Goal: Use online tool/utility: Utilize a website feature to perform a specific function

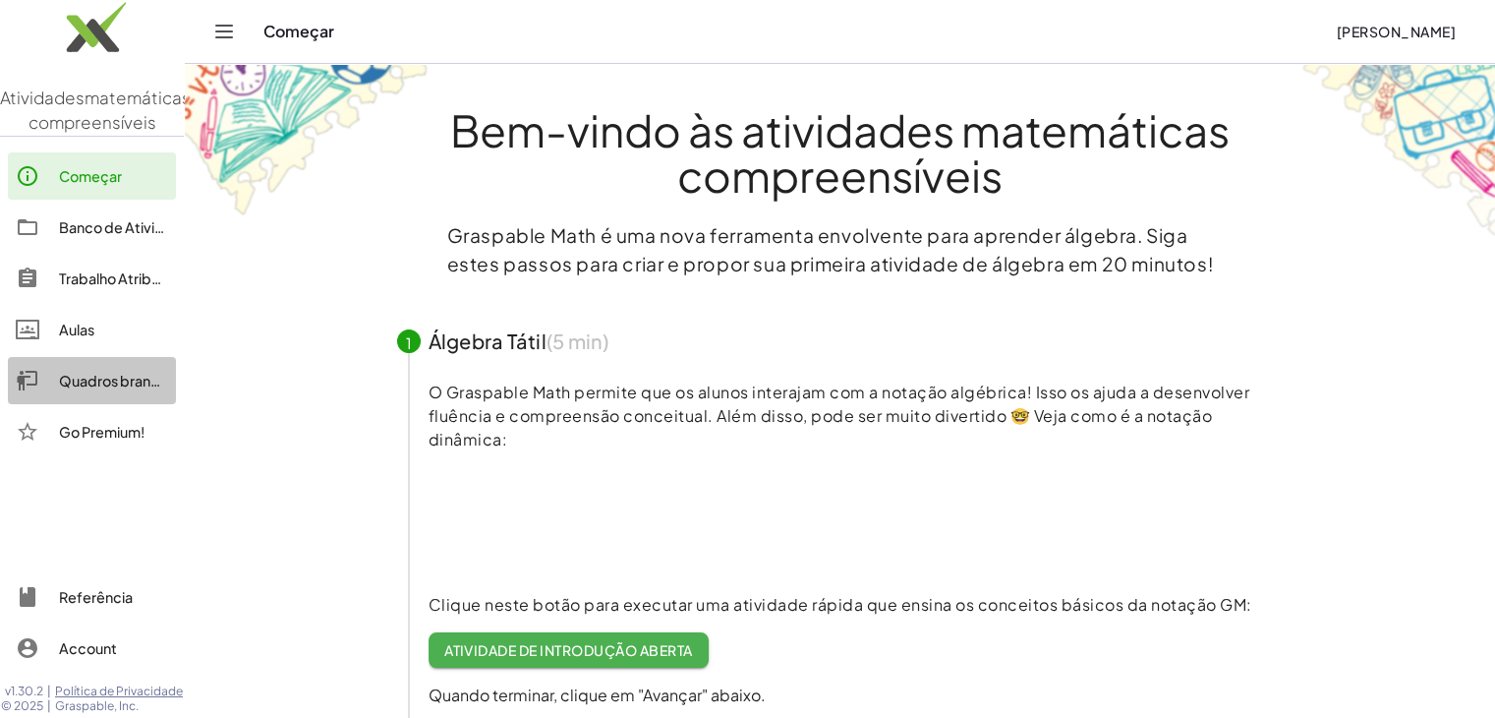
click at [83, 389] on font "Quadros brancos" at bounding box center [117, 381] width 116 height 18
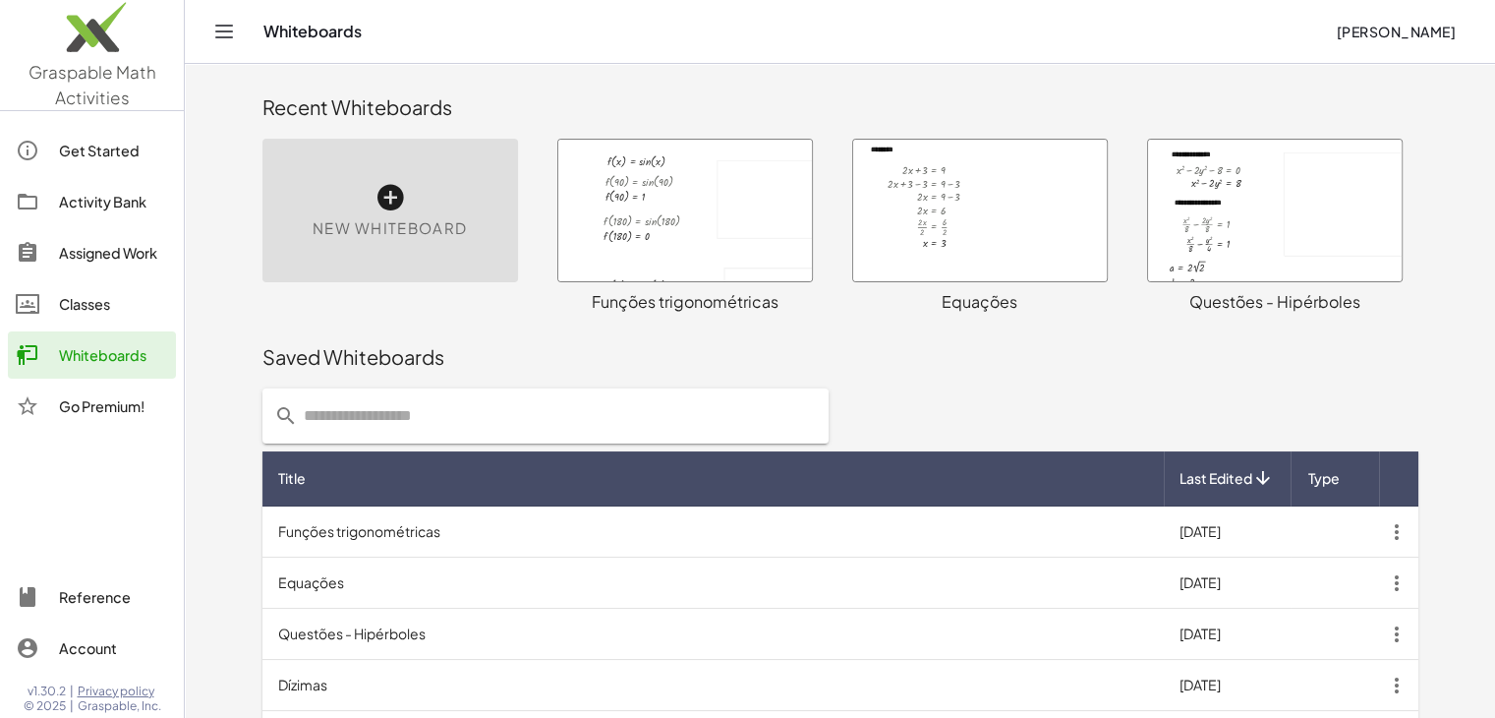
click at [967, 396] on div at bounding box center [841, 415] width 1180 height 79
click at [448, 247] on div "New Whiteboard" at bounding box center [390, 211] width 256 height 144
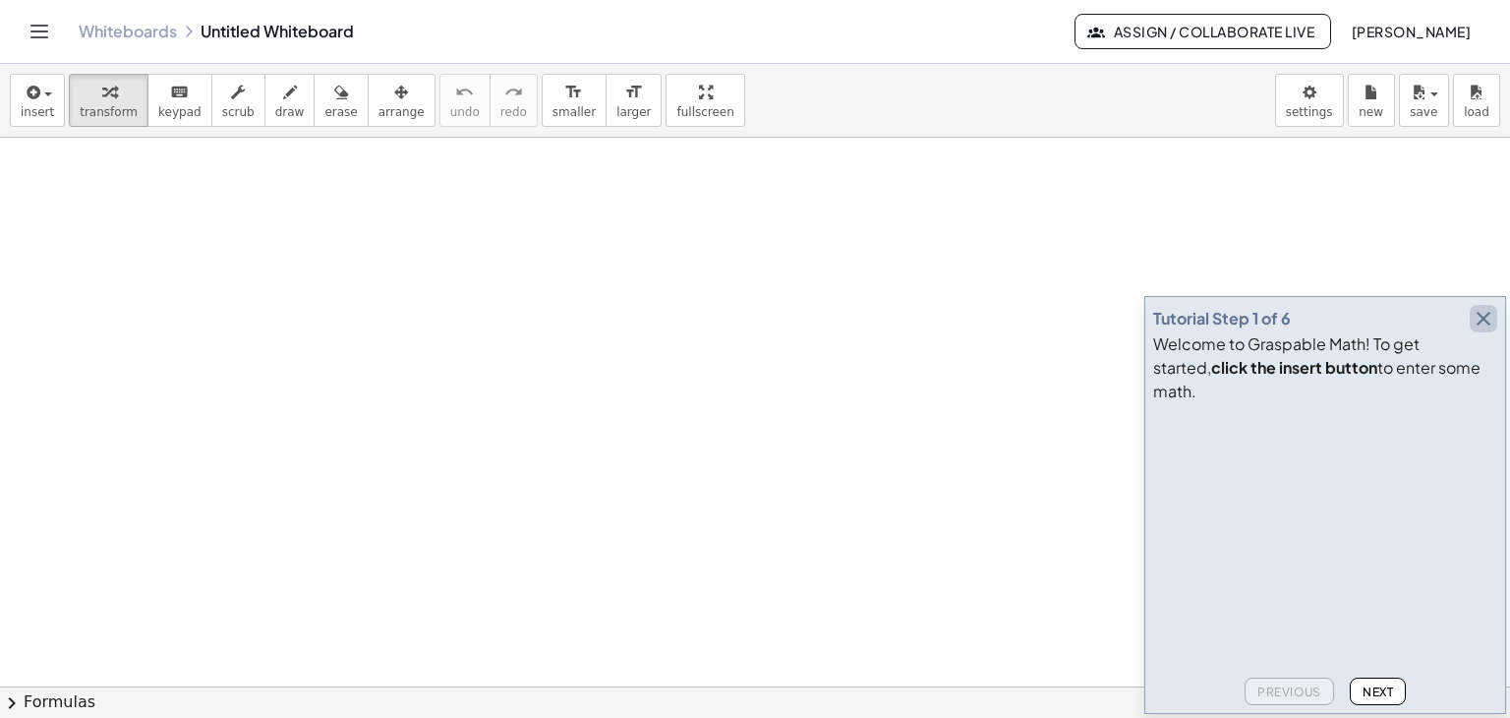
click at [1482, 330] on icon "button" at bounding box center [1483, 319] width 24 height 24
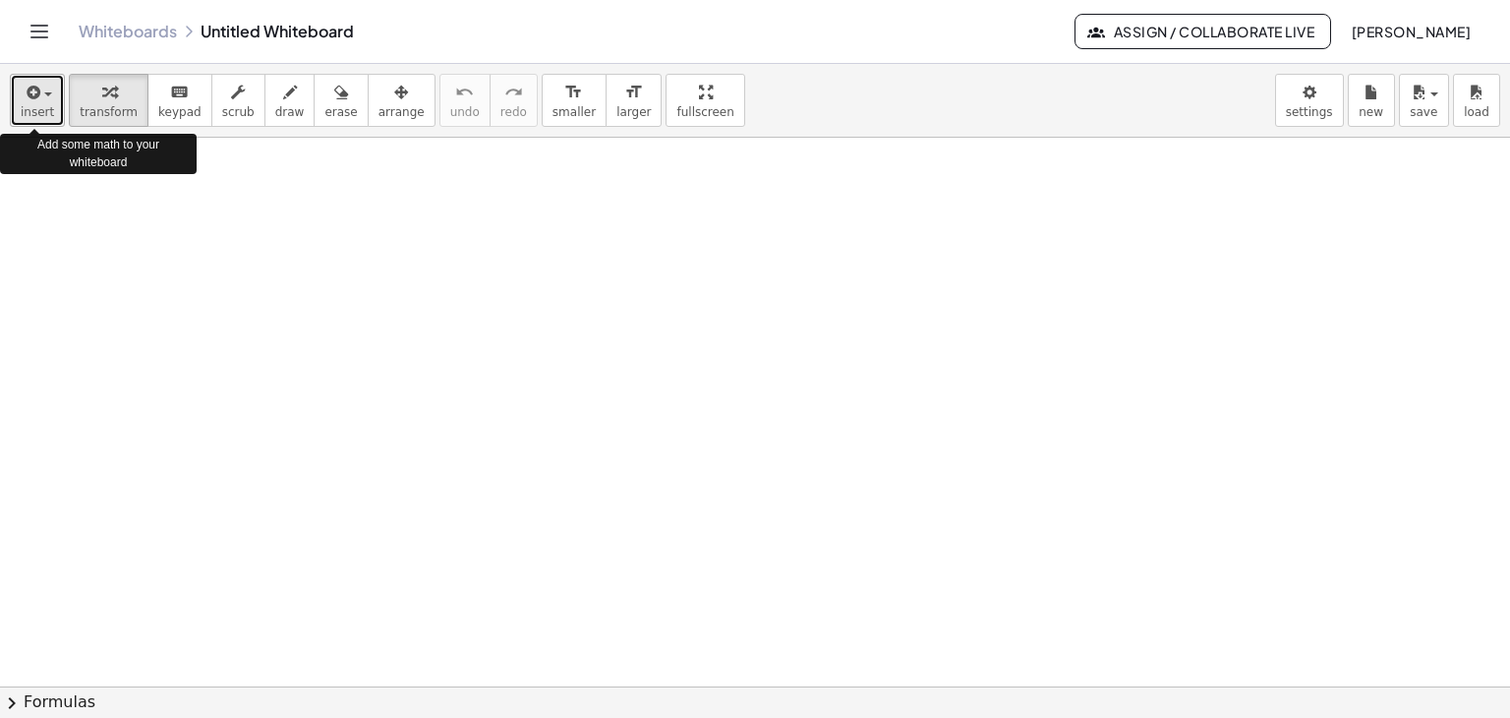
click at [29, 99] on icon "button" at bounding box center [32, 93] width 18 height 24
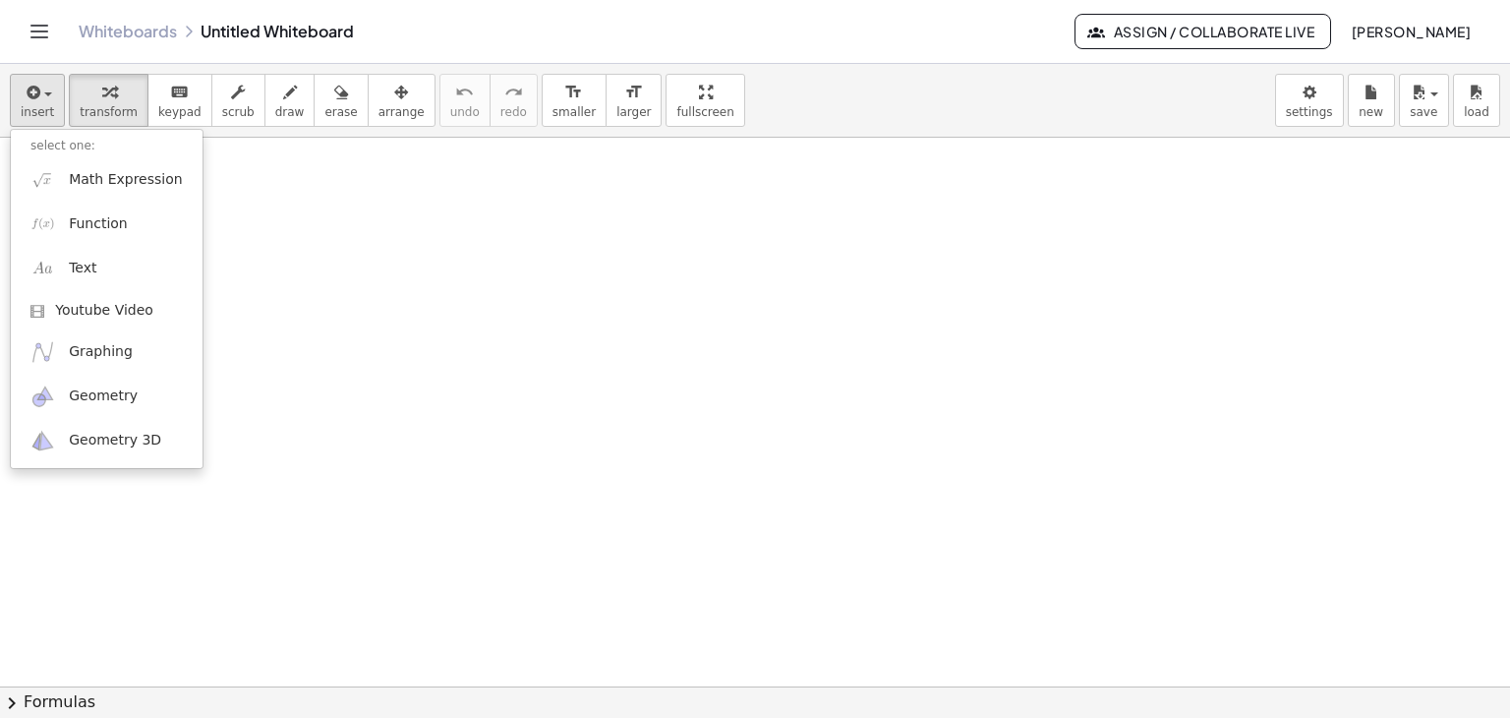
drag, startPoint x: 8, startPoint y: 86, endPoint x: 38, endPoint y: 84, distance: 30.6
click at [38, 84] on div "insert select one: Math Expression Function Text Youtube Video Graphing Geometr…" at bounding box center [755, 101] width 1510 height 74
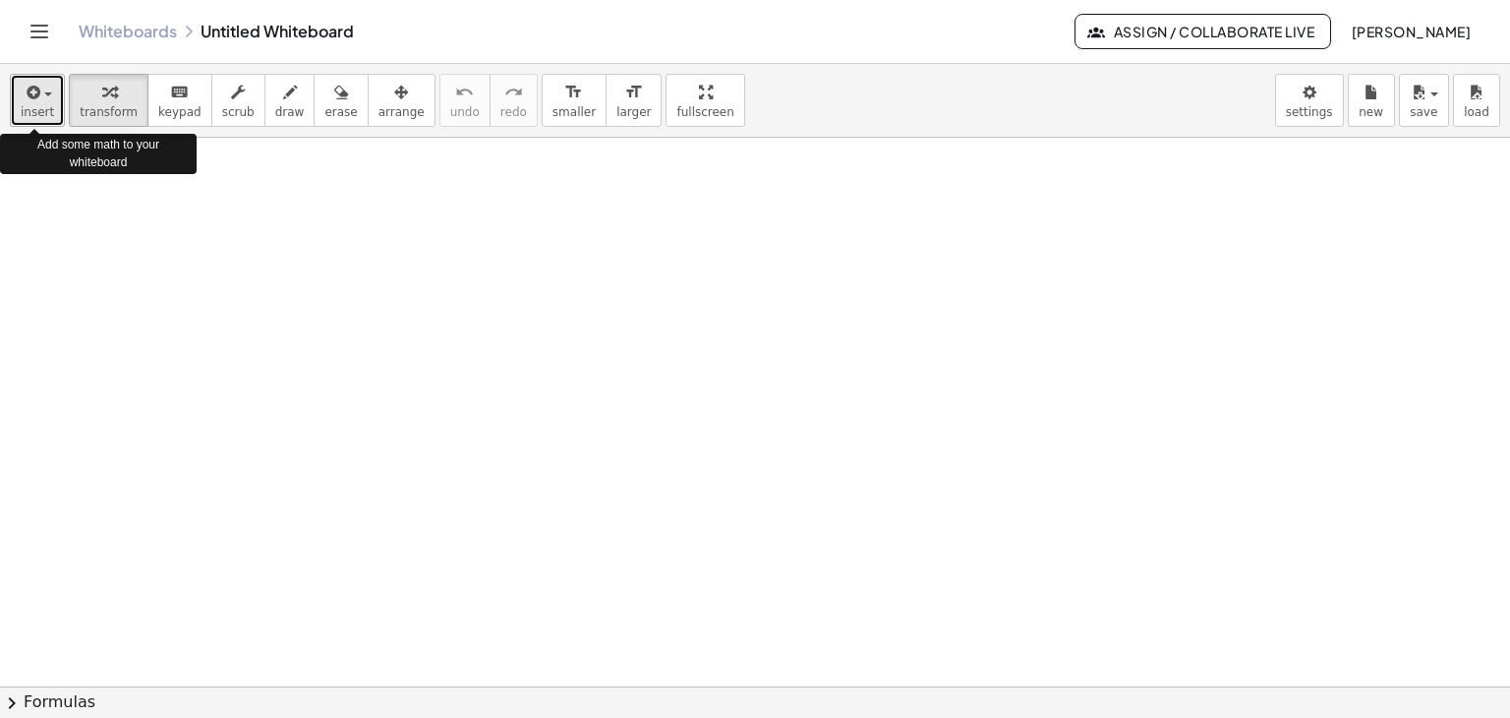
click at [38, 84] on div "button" at bounding box center [37, 92] width 33 height 24
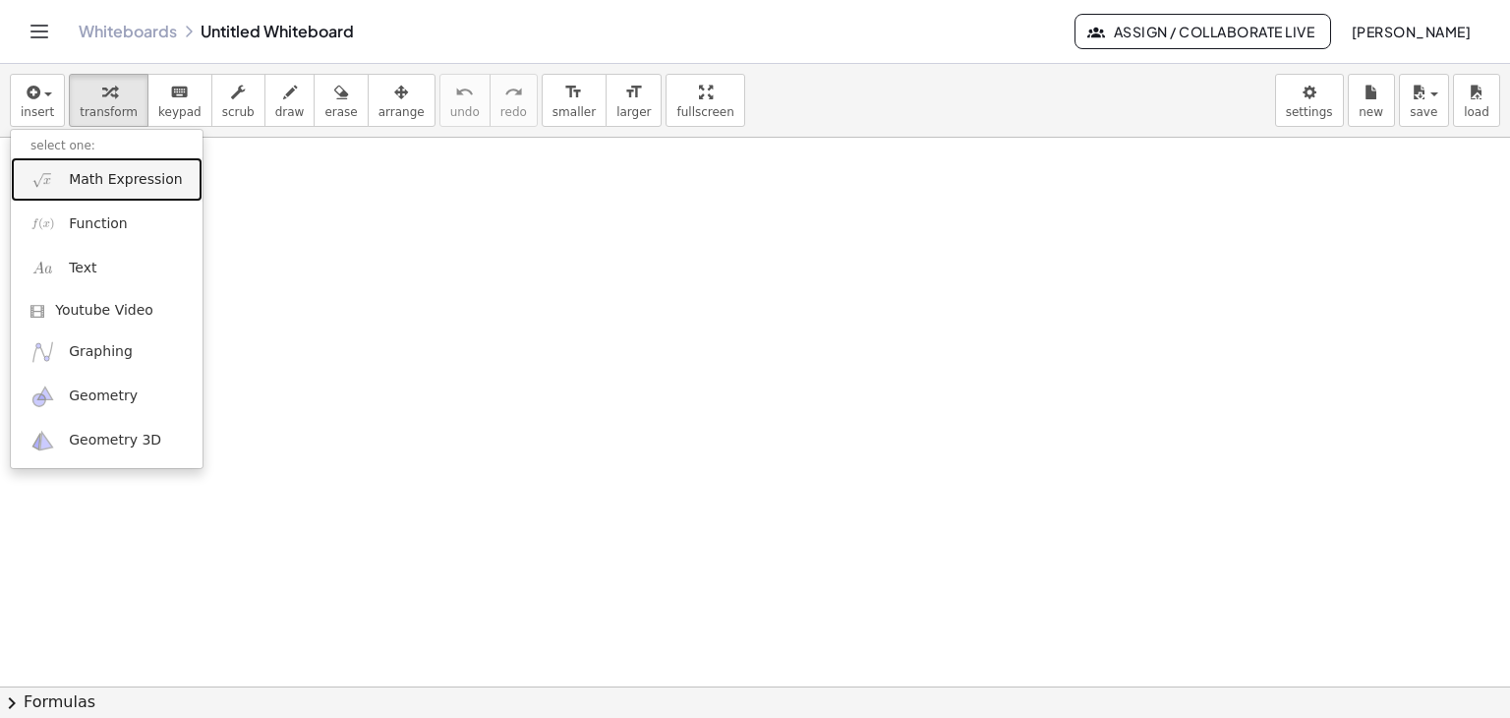
click at [90, 174] on span "Math Expression" at bounding box center [125, 180] width 113 height 20
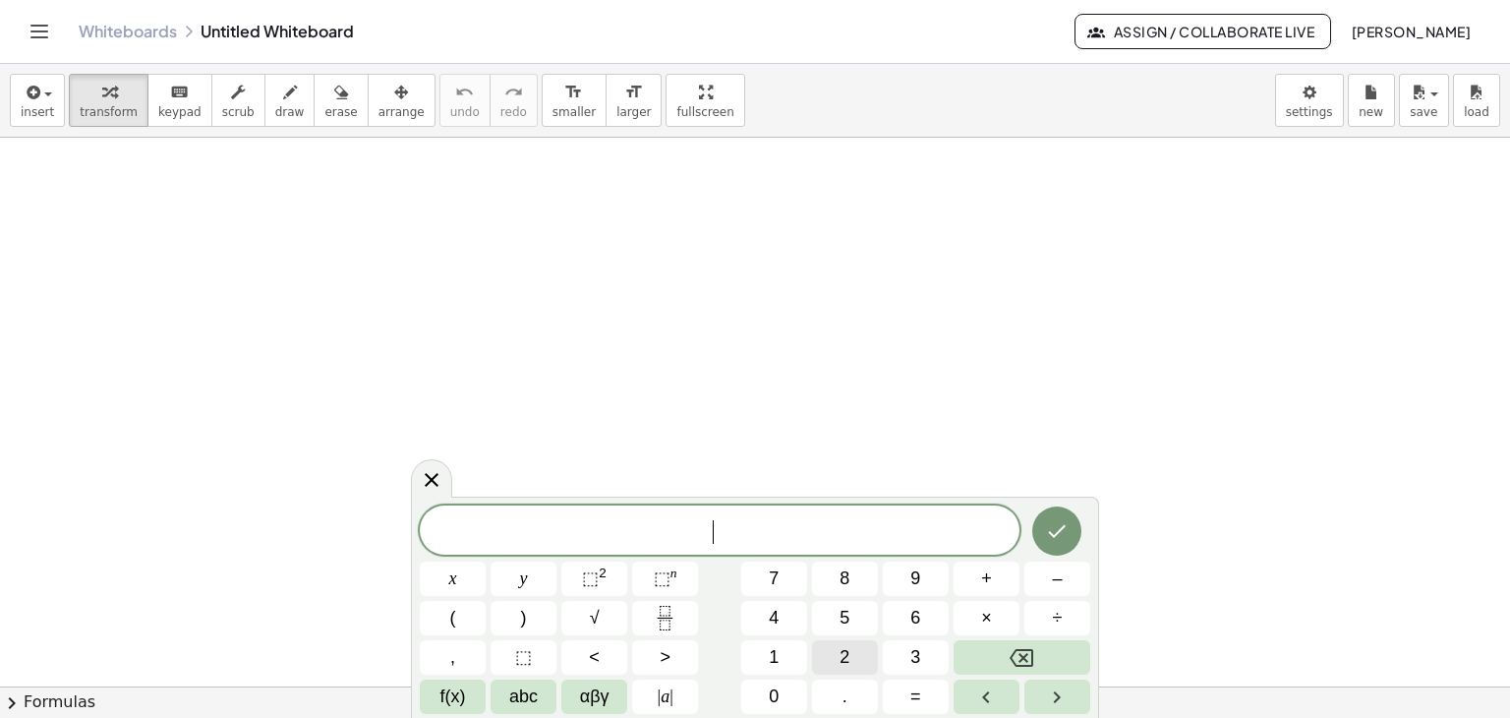
click at [834, 654] on button "2" at bounding box center [845, 657] width 66 height 34
click at [675, 571] on sup "n" at bounding box center [673, 572] width 7 height 15
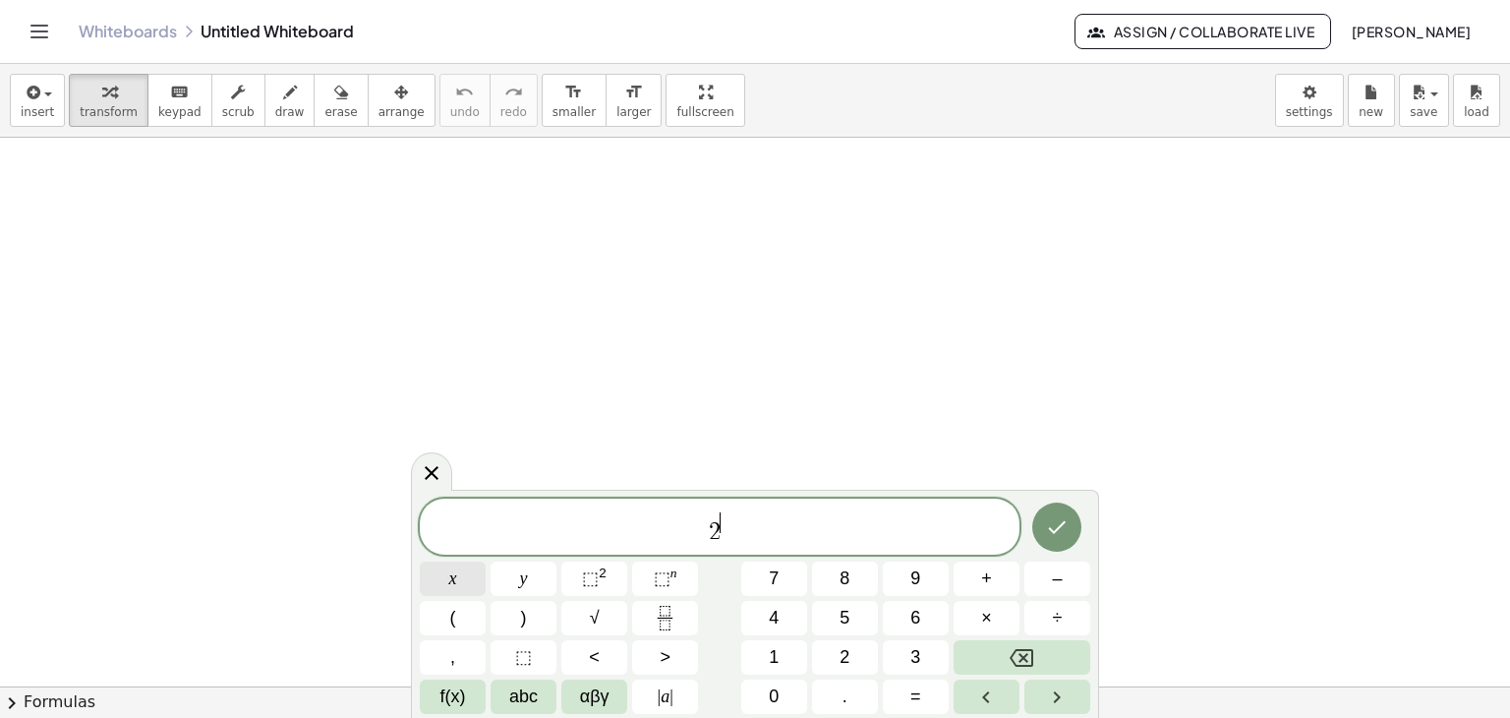
click at [456, 587] on button "x" at bounding box center [453, 578] width 66 height 34
click at [454, 702] on span "f(x)" at bounding box center [453, 696] width 26 height 27
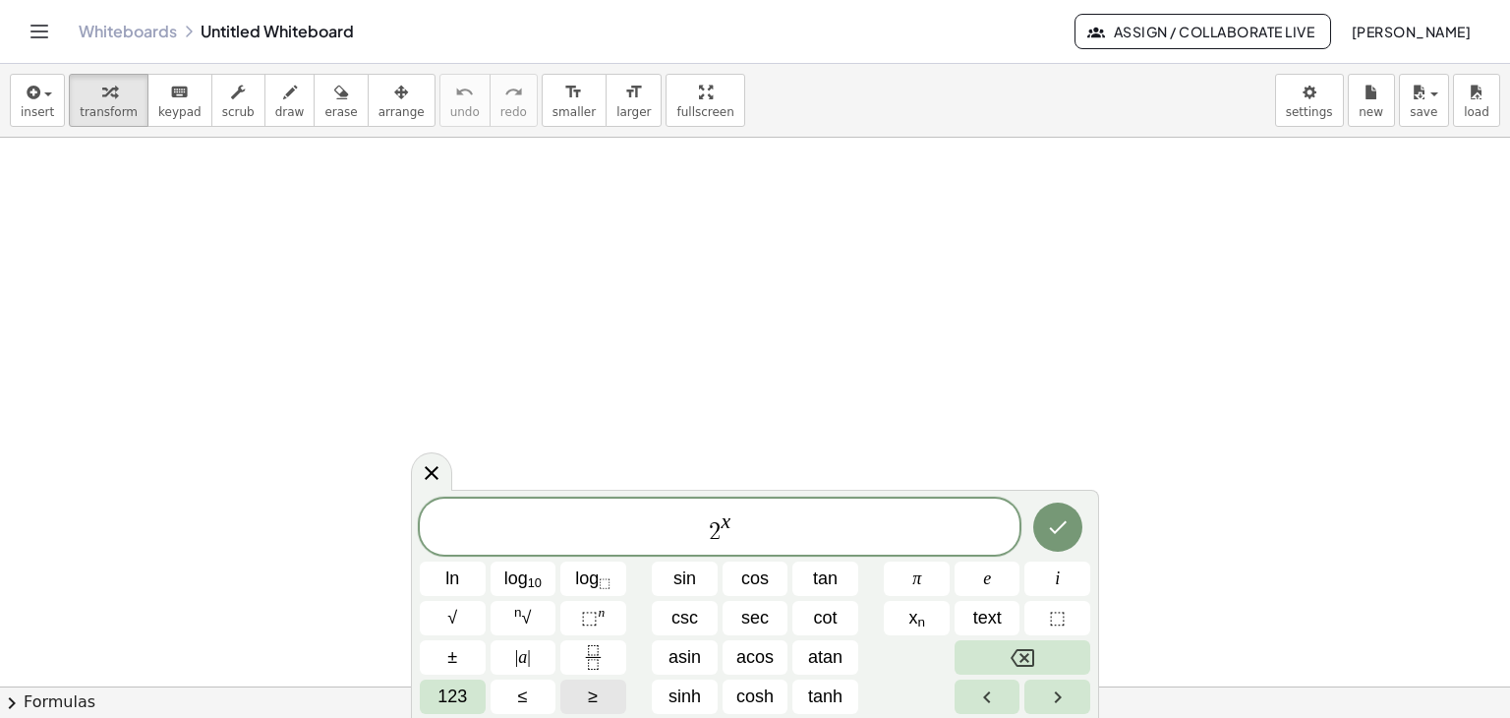
click at [588, 698] on span "≥" at bounding box center [593, 696] width 10 height 27
click at [592, 695] on span "≥" at bounding box center [593, 696] width 10 height 27
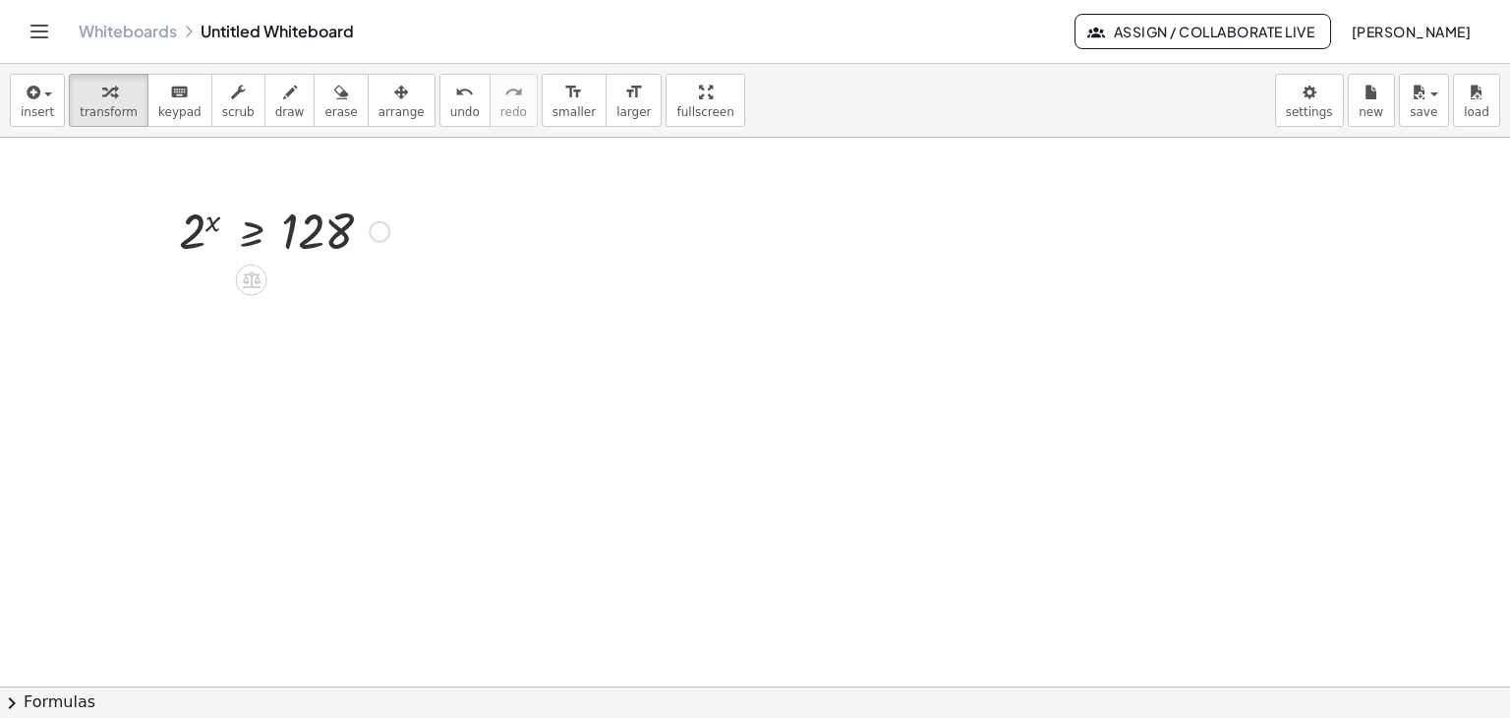
click at [377, 234] on div at bounding box center [380, 232] width 22 height 22
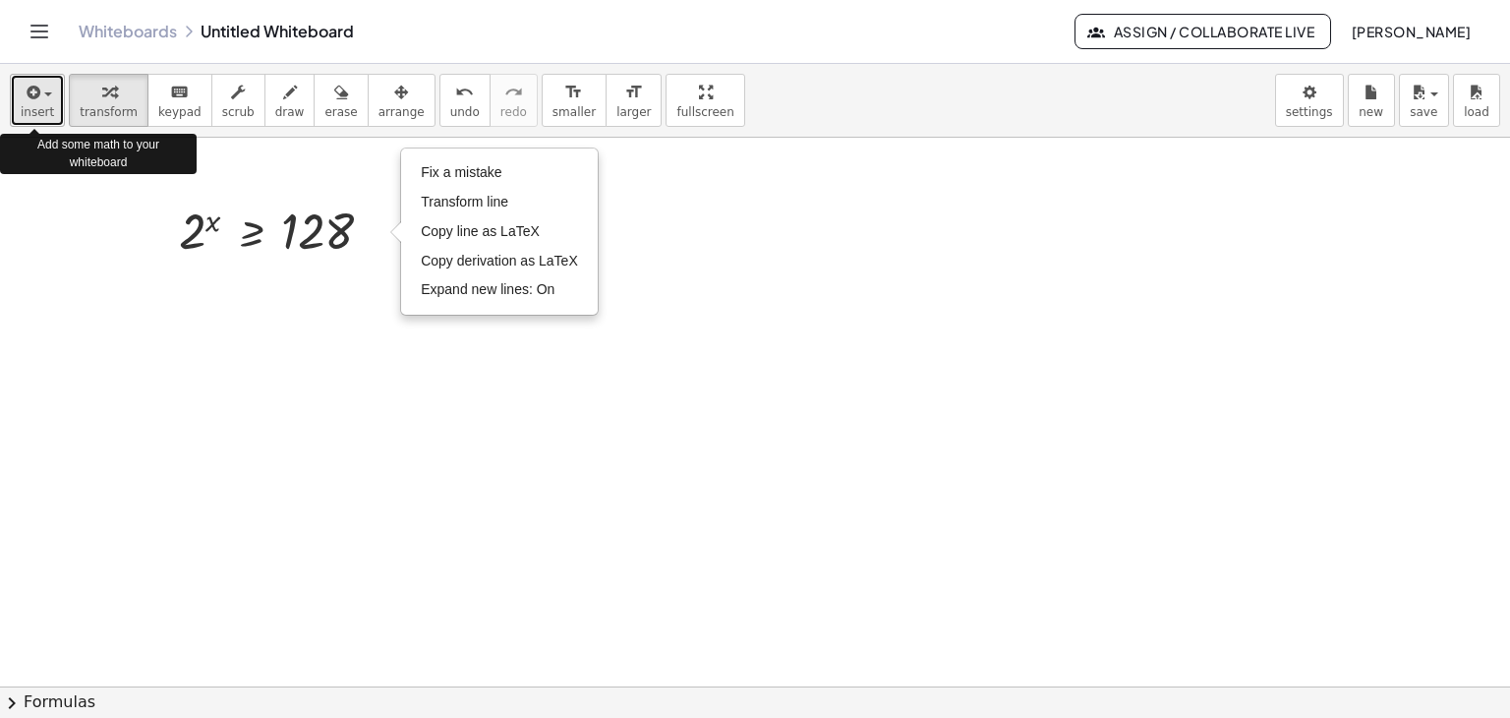
click at [12, 103] on button "insert" at bounding box center [37, 100] width 55 height 53
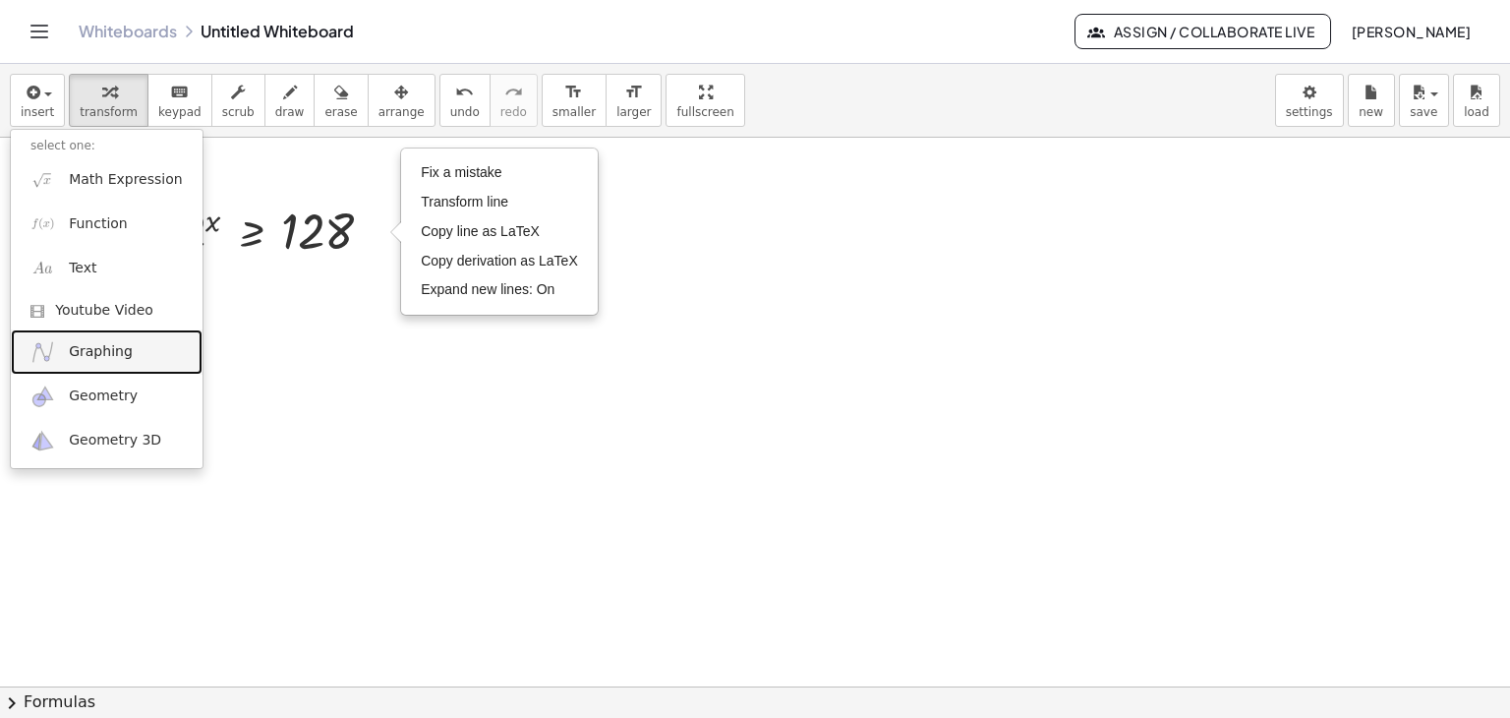
click at [134, 334] on link "Graphing" at bounding box center [107, 351] width 192 height 44
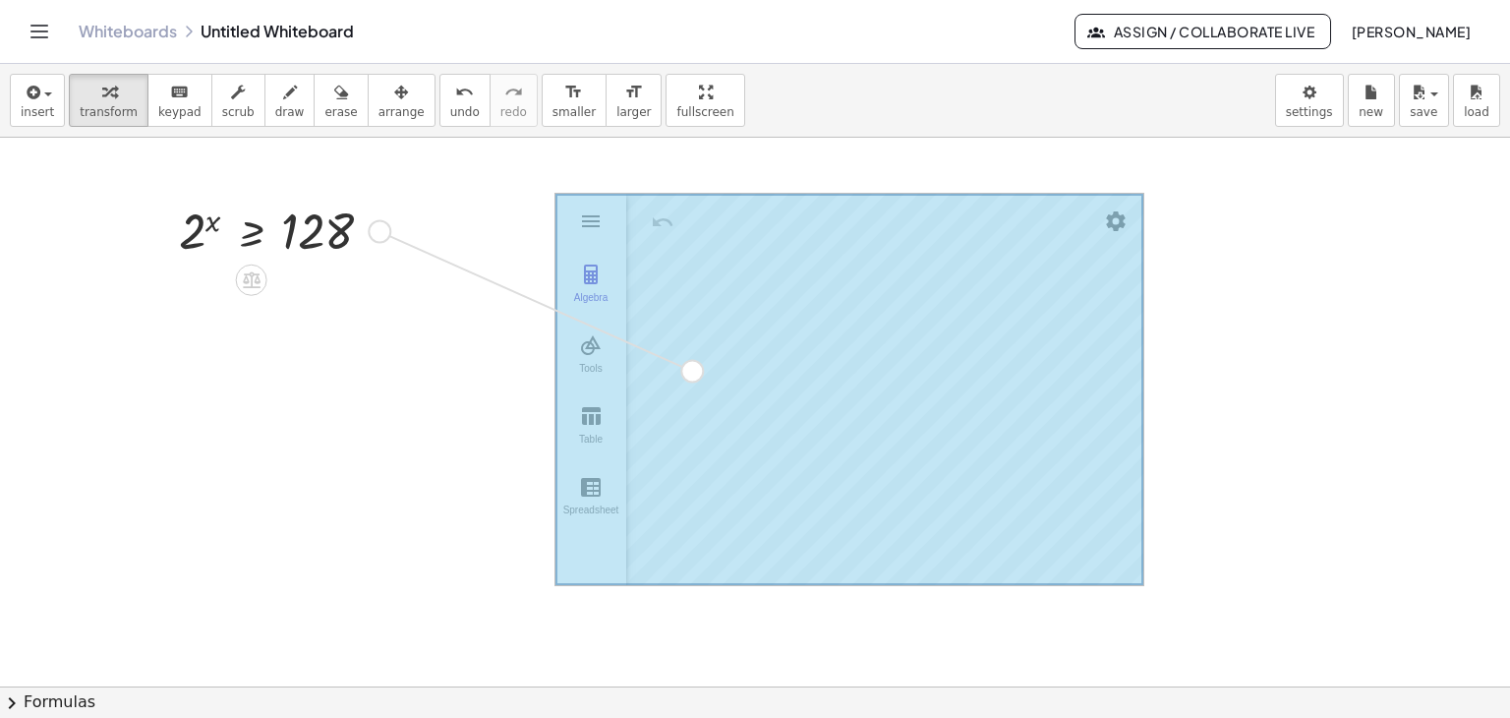
drag, startPoint x: 372, startPoint y: 232, endPoint x: 689, endPoint y: 373, distance: 347.2
drag, startPoint x: 380, startPoint y: 229, endPoint x: 768, endPoint y: 359, distance: 408.4
drag, startPoint x: 374, startPoint y: 233, endPoint x: 843, endPoint y: 430, distance: 509.3
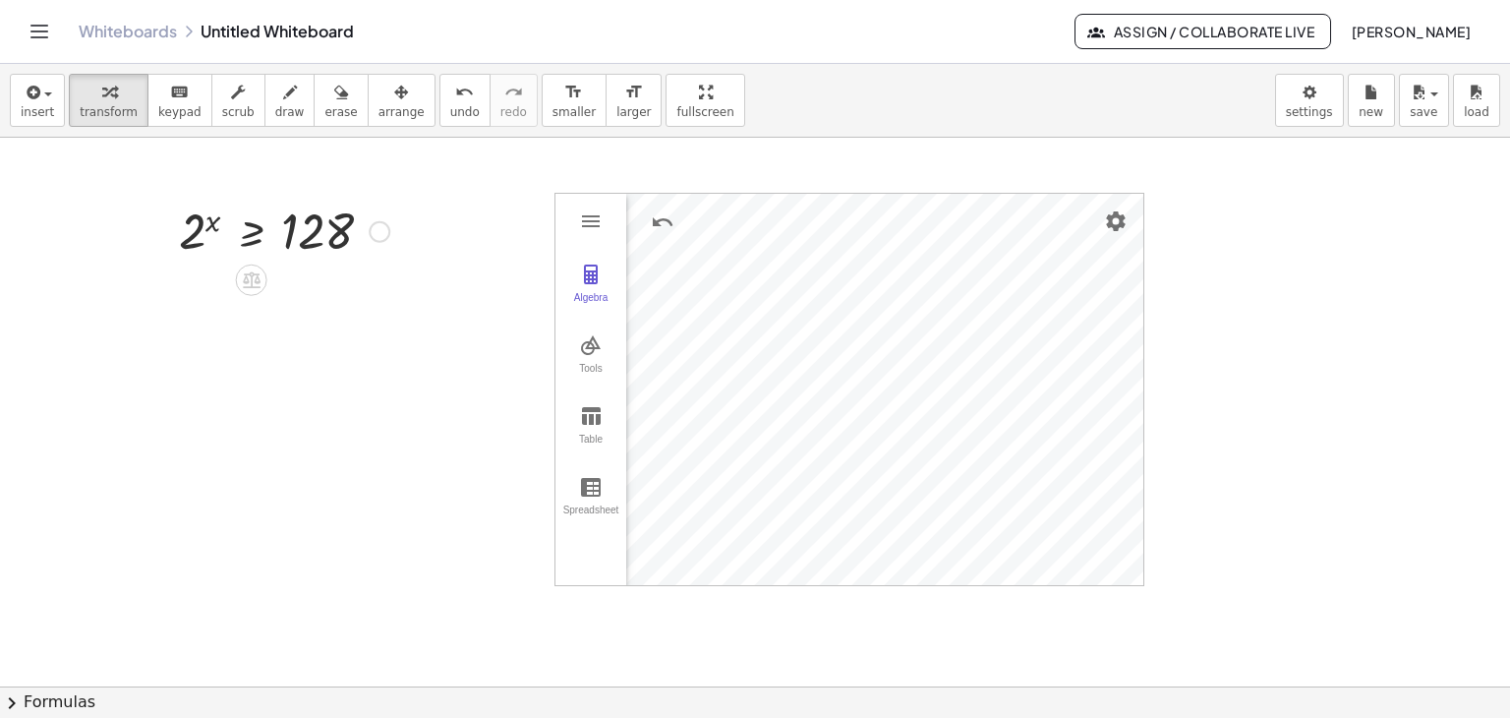
click at [374, 232] on div "Fix a mistake Transform line Copy line as LaTeX Copy derivation as LaTeX Expand…" at bounding box center [380, 232] width 22 height 22
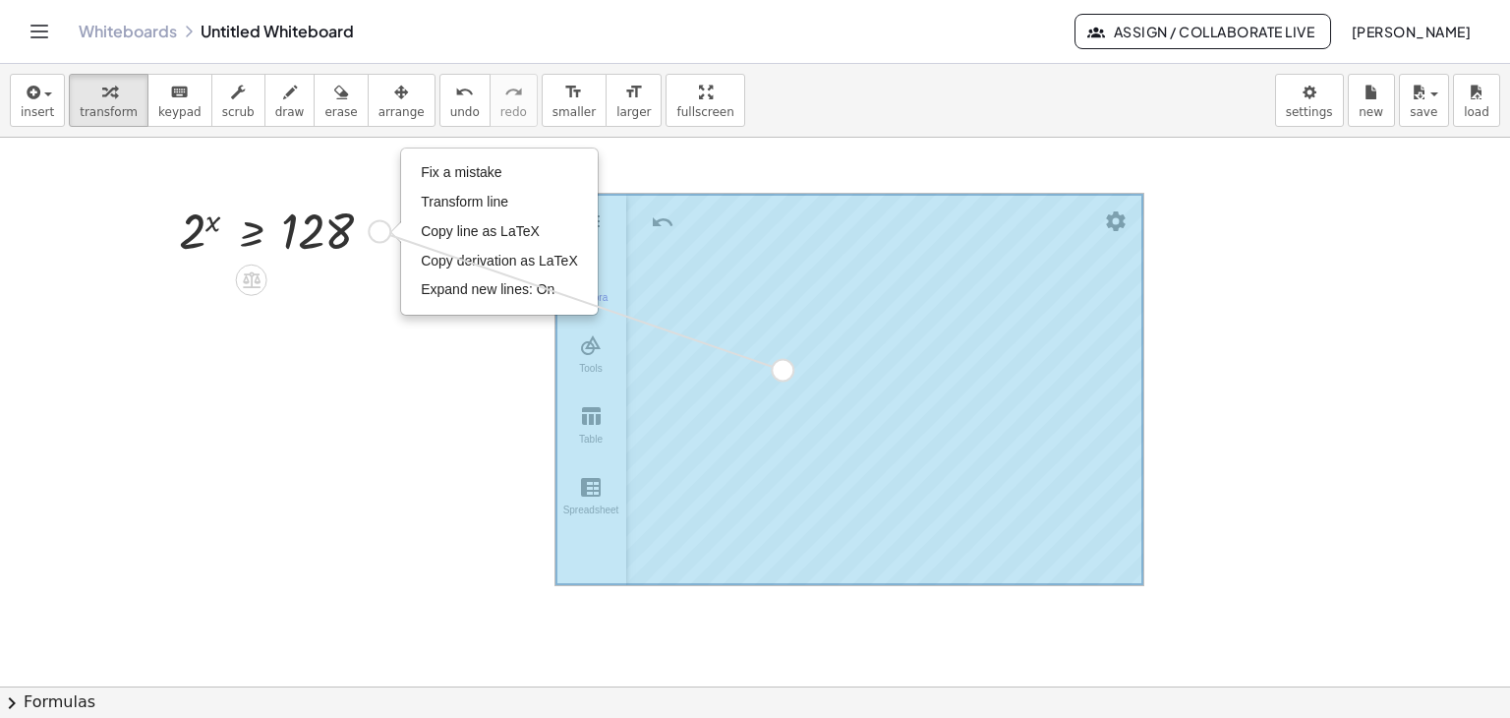
drag, startPoint x: 374, startPoint y: 232, endPoint x: 791, endPoint y: 375, distance: 440.8
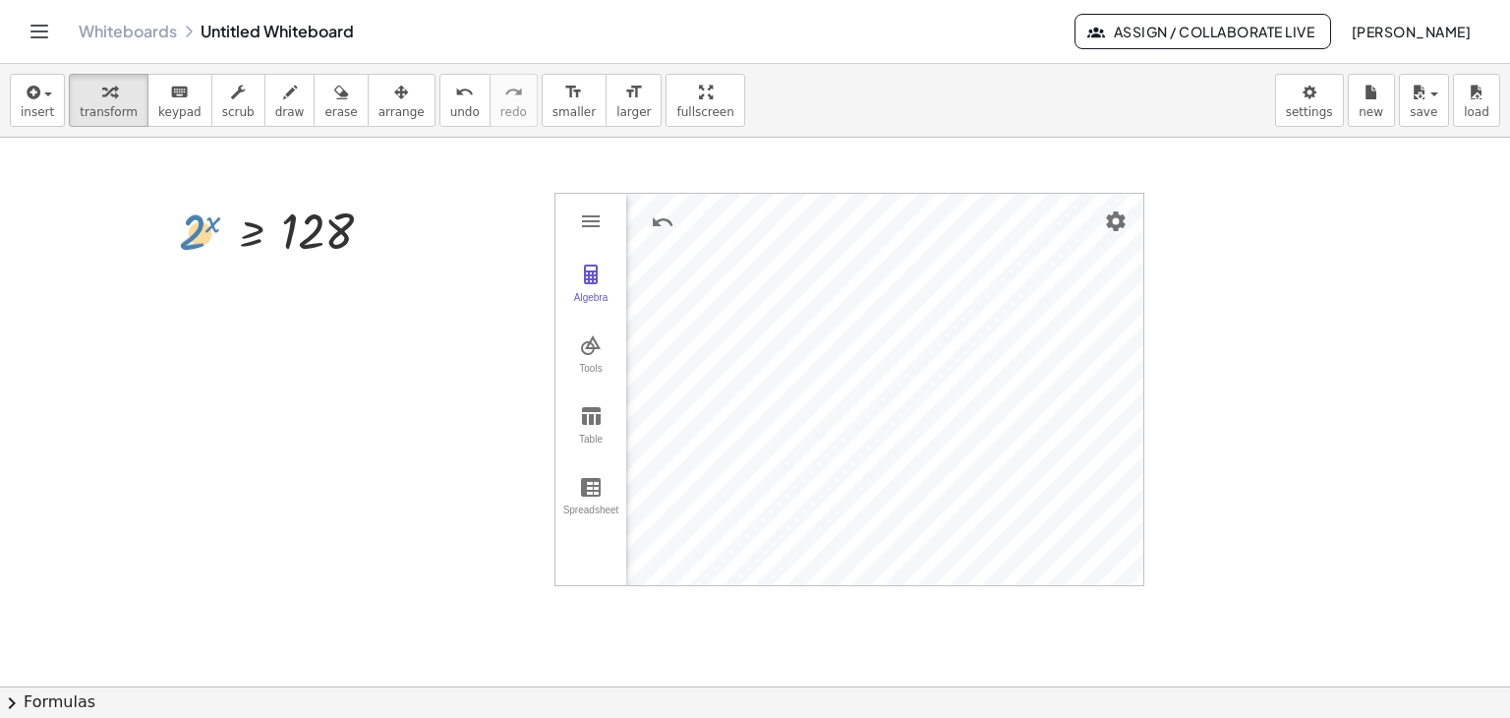
click at [190, 228] on div at bounding box center [284, 230] width 230 height 65
click at [309, 233] on div at bounding box center [284, 230] width 230 height 65
click at [312, 242] on div at bounding box center [284, 230] width 230 height 65
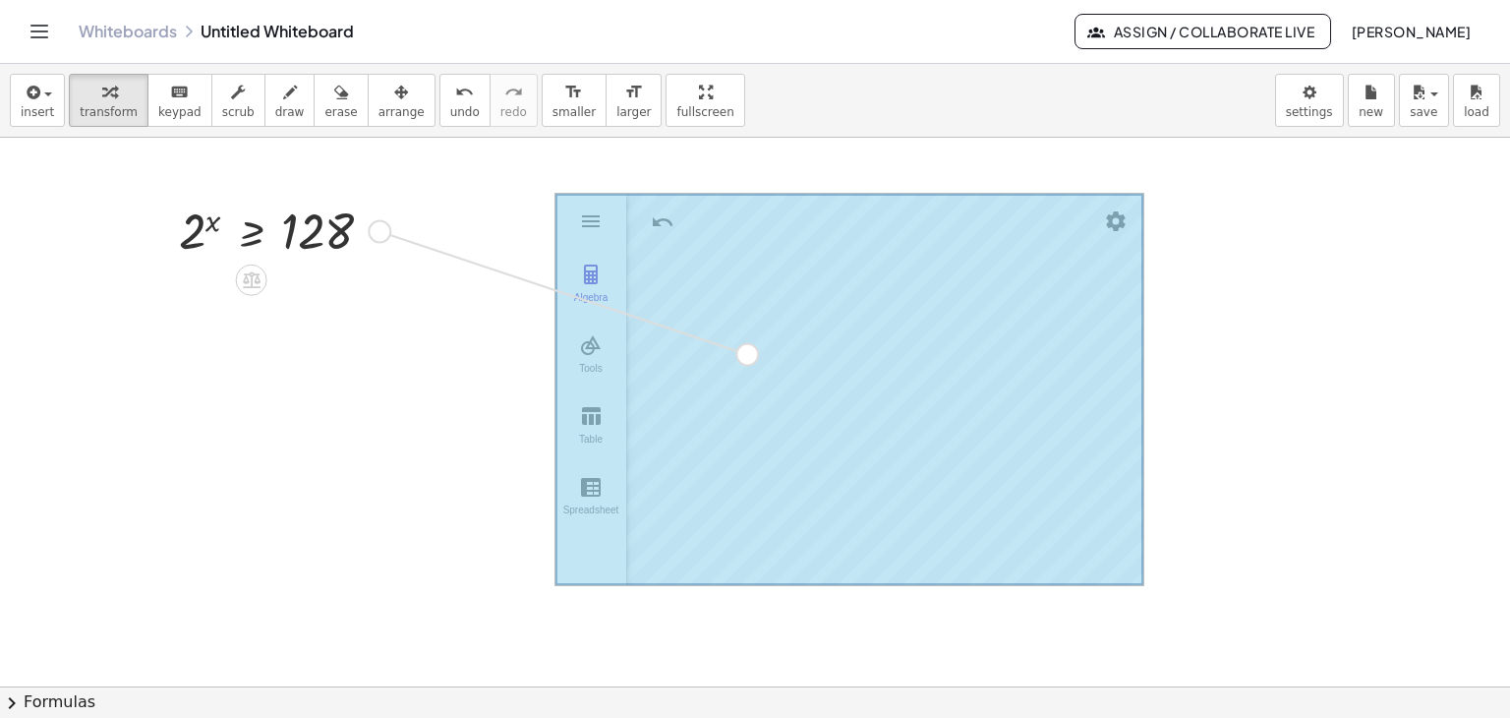
drag, startPoint x: 377, startPoint y: 232, endPoint x: 745, endPoint y: 355, distance: 387.6
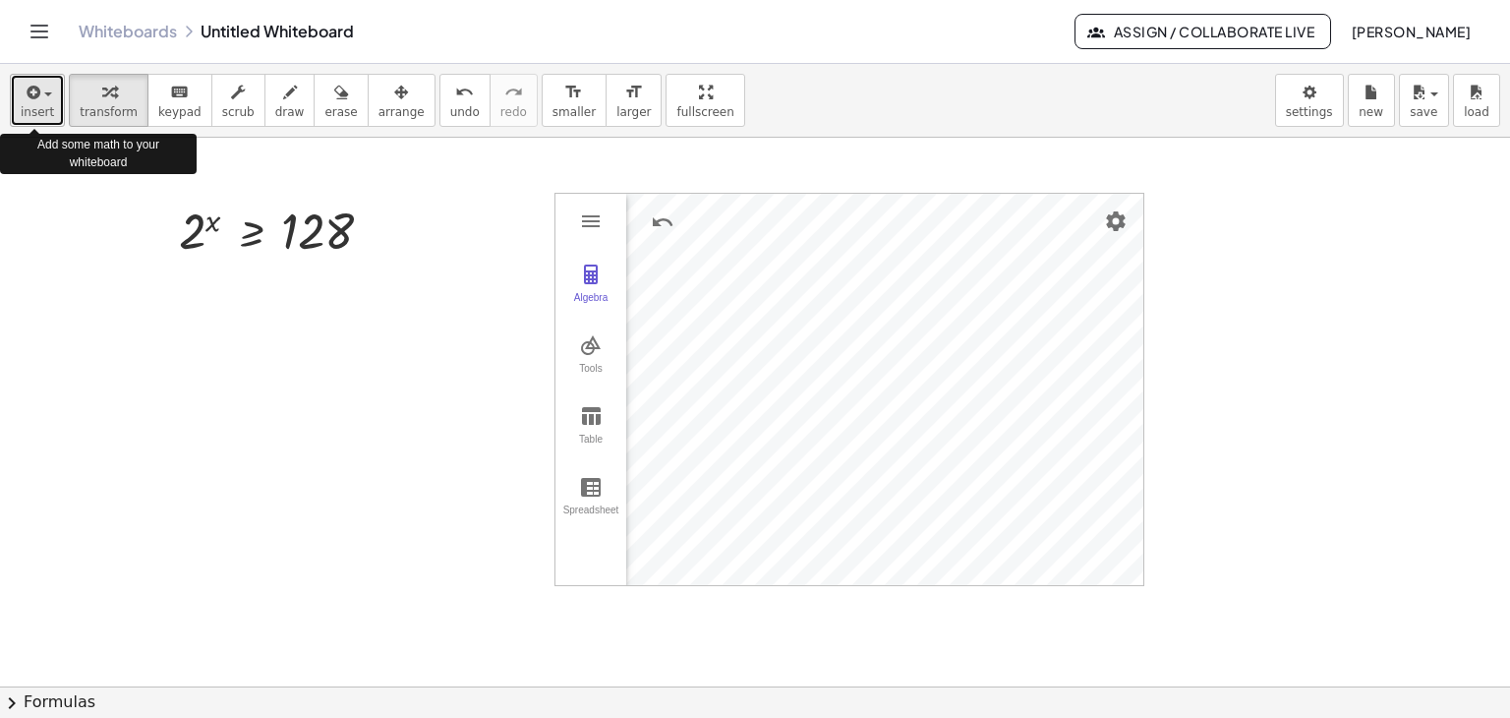
click at [55, 104] on button "insert" at bounding box center [37, 100] width 55 height 53
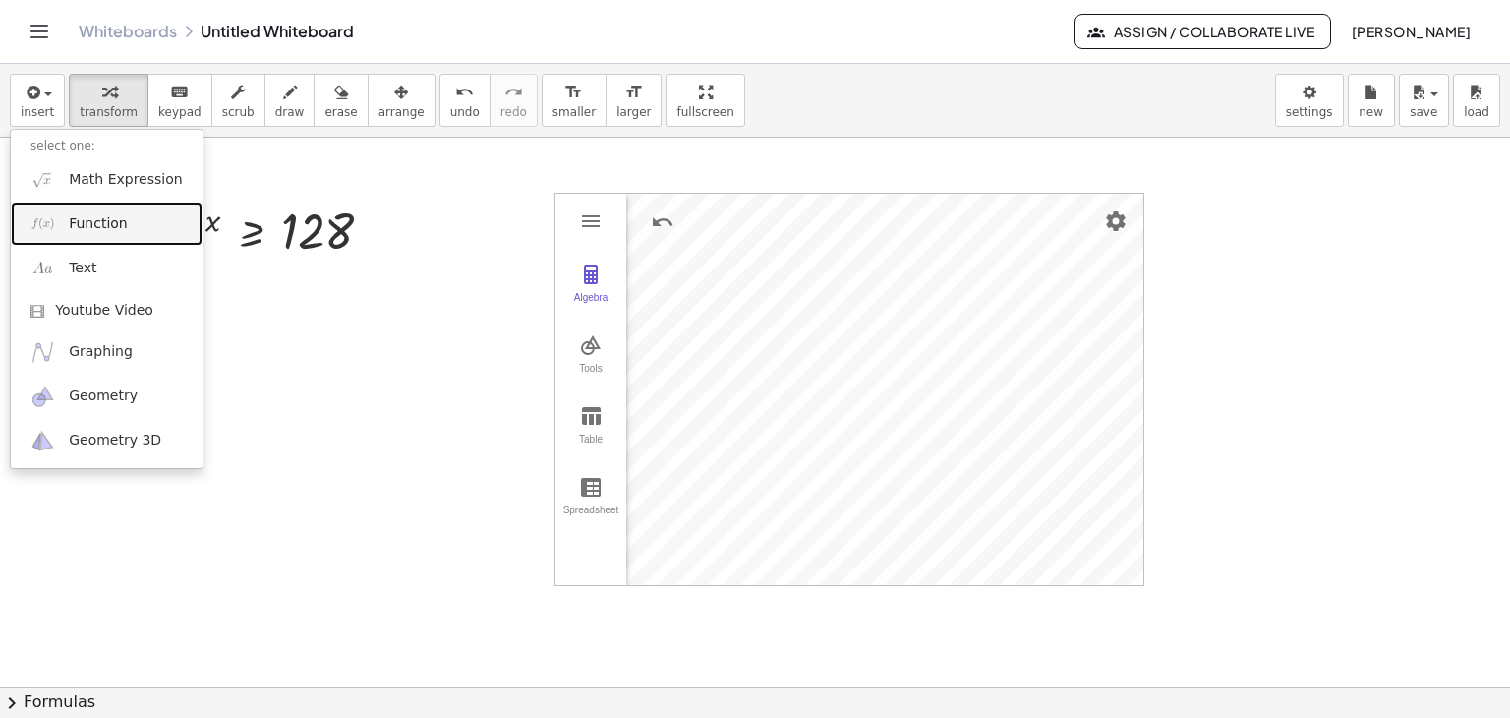
click at [86, 224] on span "Function" at bounding box center [98, 224] width 59 height 20
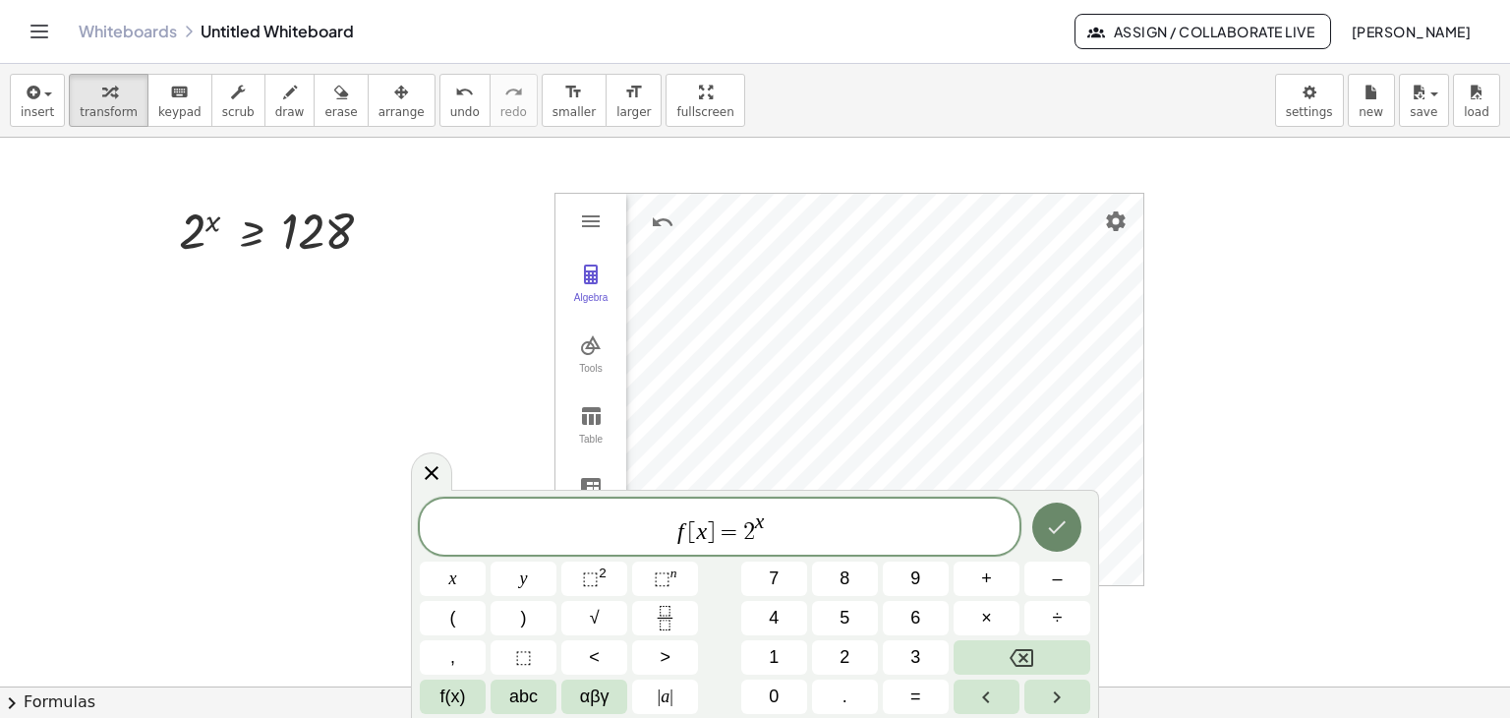
click at [1065, 528] on icon "Done" at bounding box center [1057, 527] width 24 height 24
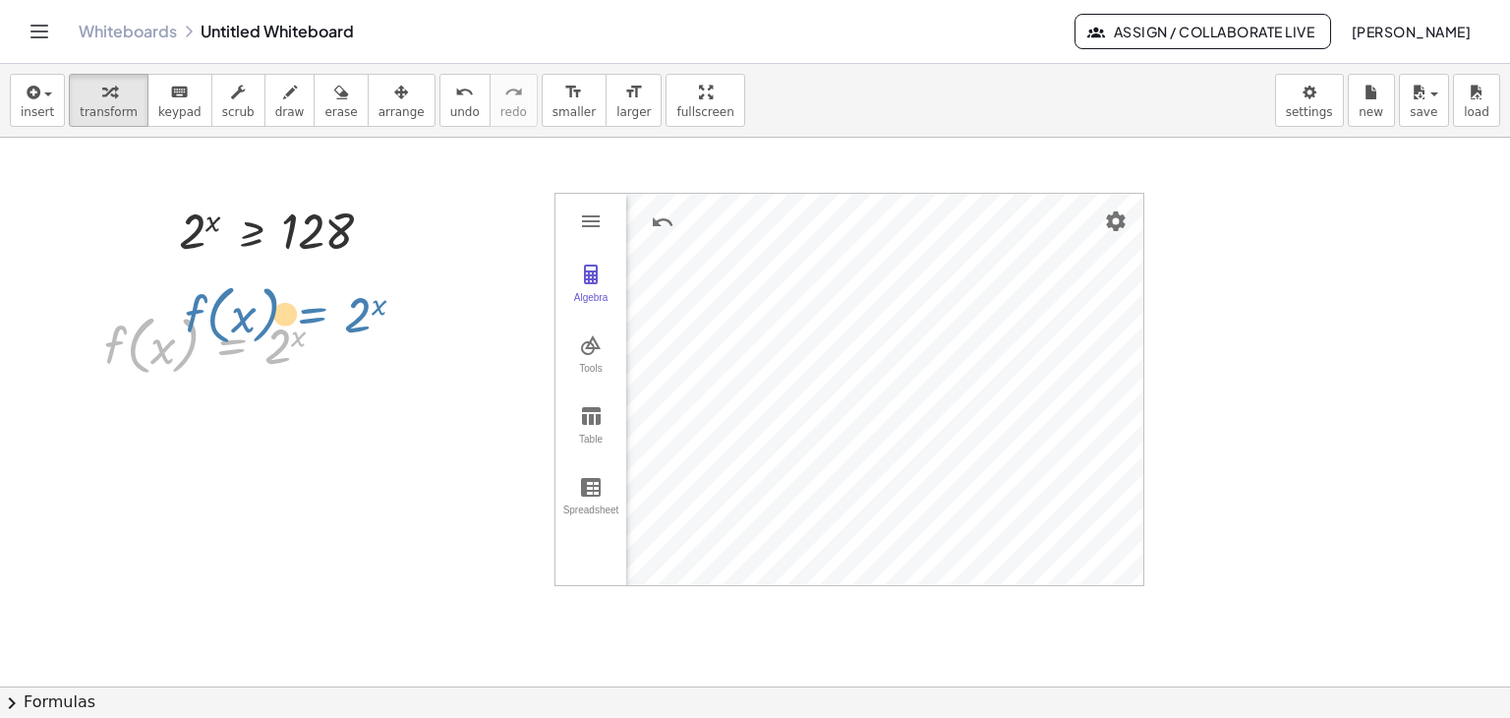
drag, startPoint x: 237, startPoint y: 349, endPoint x: 318, endPoint y: 318, distance: 87.1
click at [318, 318] on div at bounding box center [222, 344] width 256 height 75
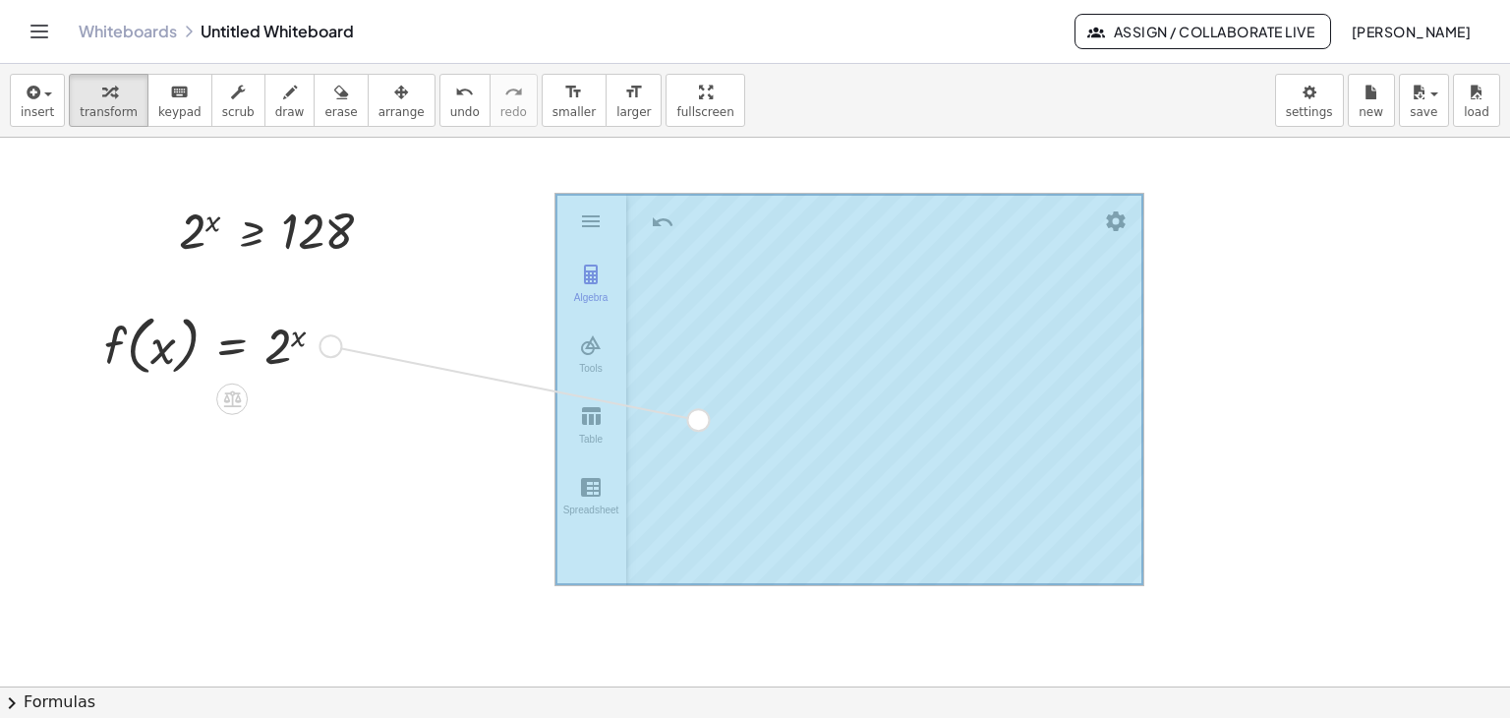
drag, startPoint x: 338, startPoint y: 344, endPoint x: 710, endPoint y: 419, distance: 379.0
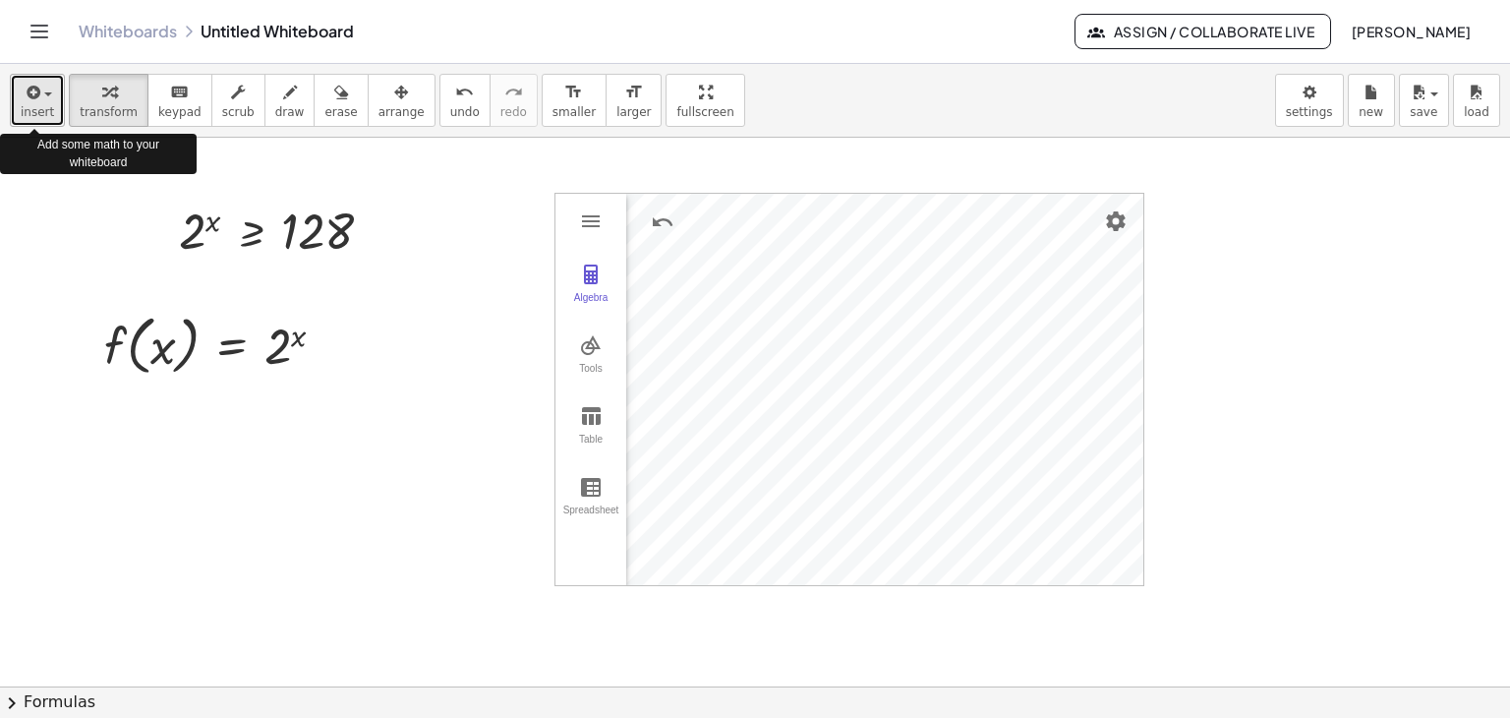
click at [32, 92] on icon "button" at bounding box center [32, 93] width 18 height 24
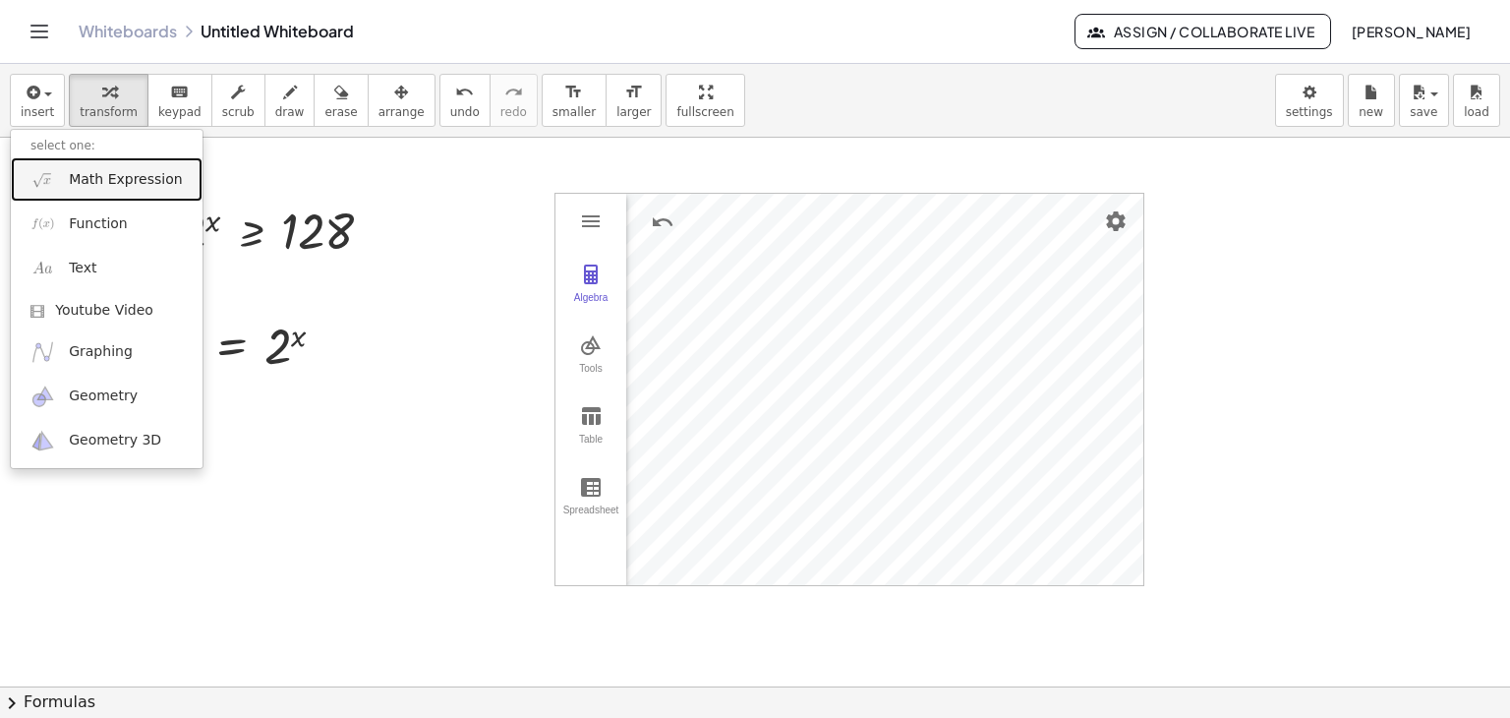
click at [85, 190] on link "Math Expression" at bounding box center [107, 179] width 192 height 44
